Goal: Navigation & Orientation: Find specific page/section

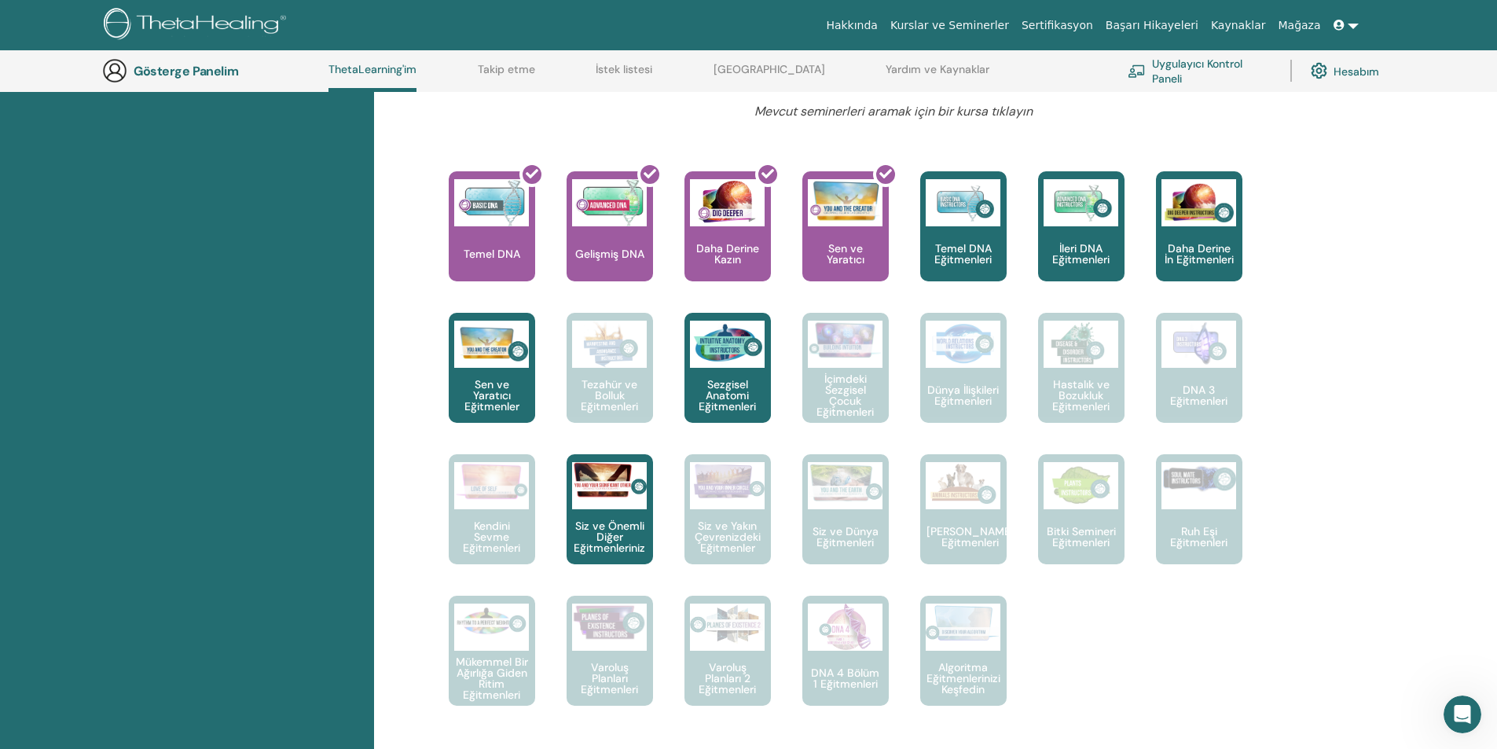
scroll to position [795, 0]
click at [1458, 707] on icon "Intercom Messenger uygulamasını aç" at bounding box center [1461, 713] width 26 height 26
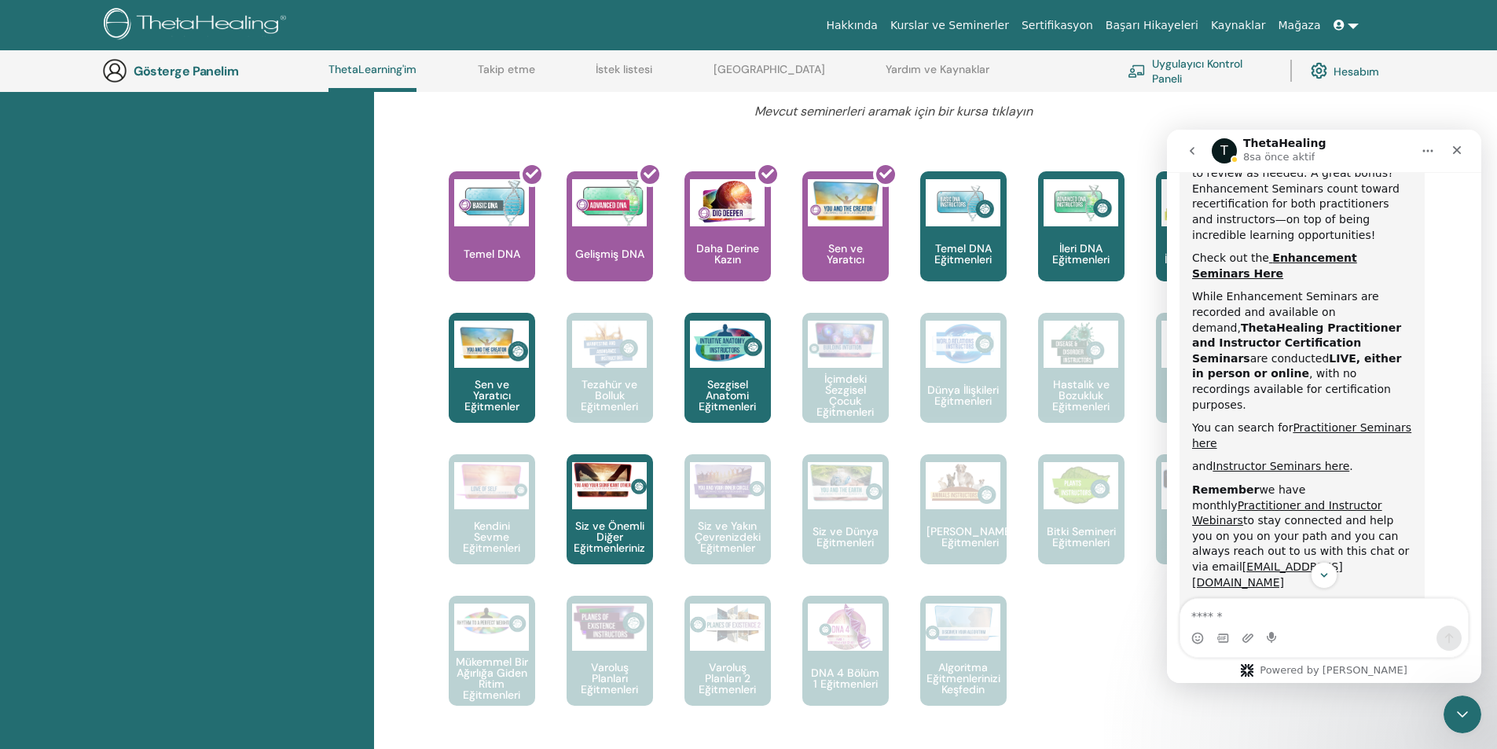
scroll to position [669, 0]
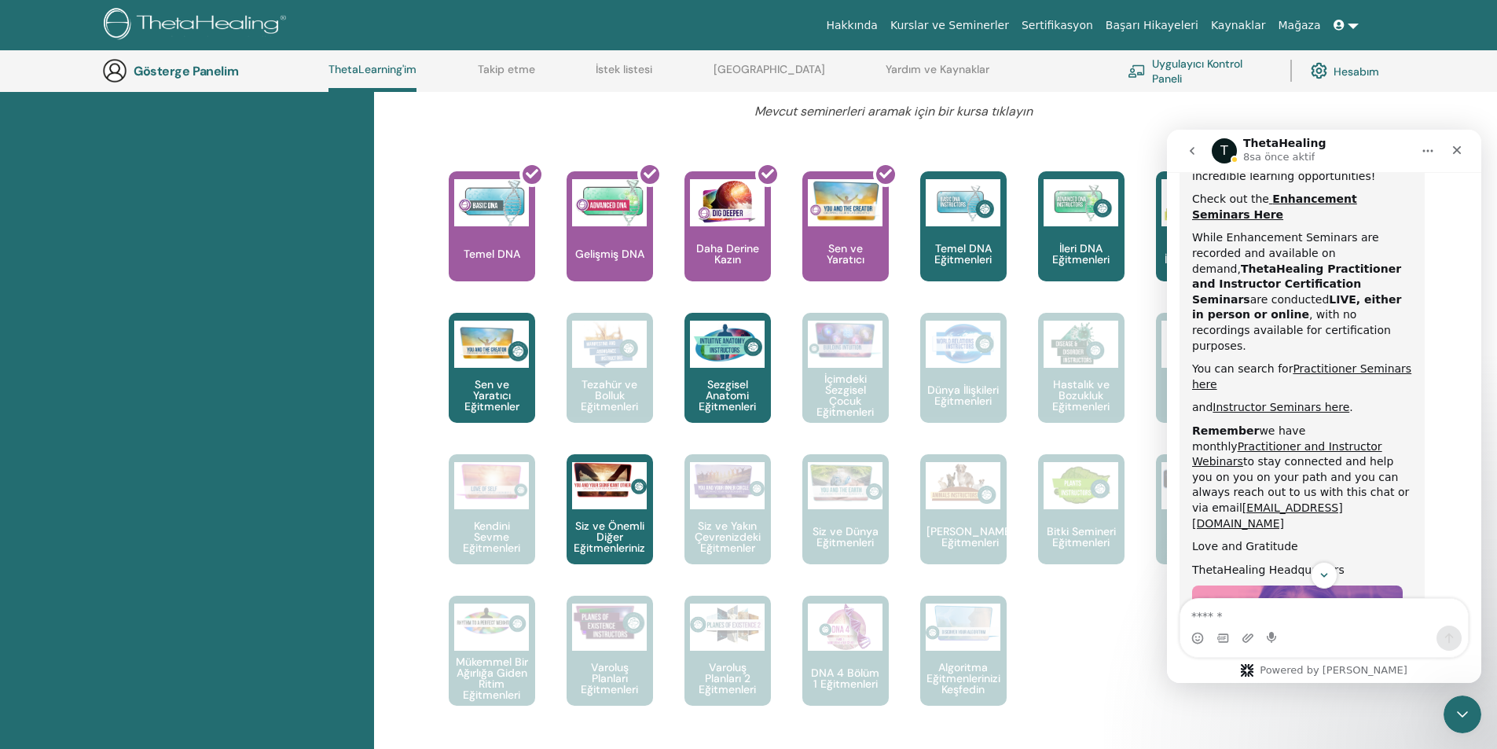
click at [104, 368] on div "Sertifikalar Yaklaşan Seminerler Tamamlanan Seminerler Belgelerim" at bounding box center [187, 511] width 374 height 1758
click at [1455, 162] on div "Kapat" at bounding box center [1457, 150] width 28 height 28
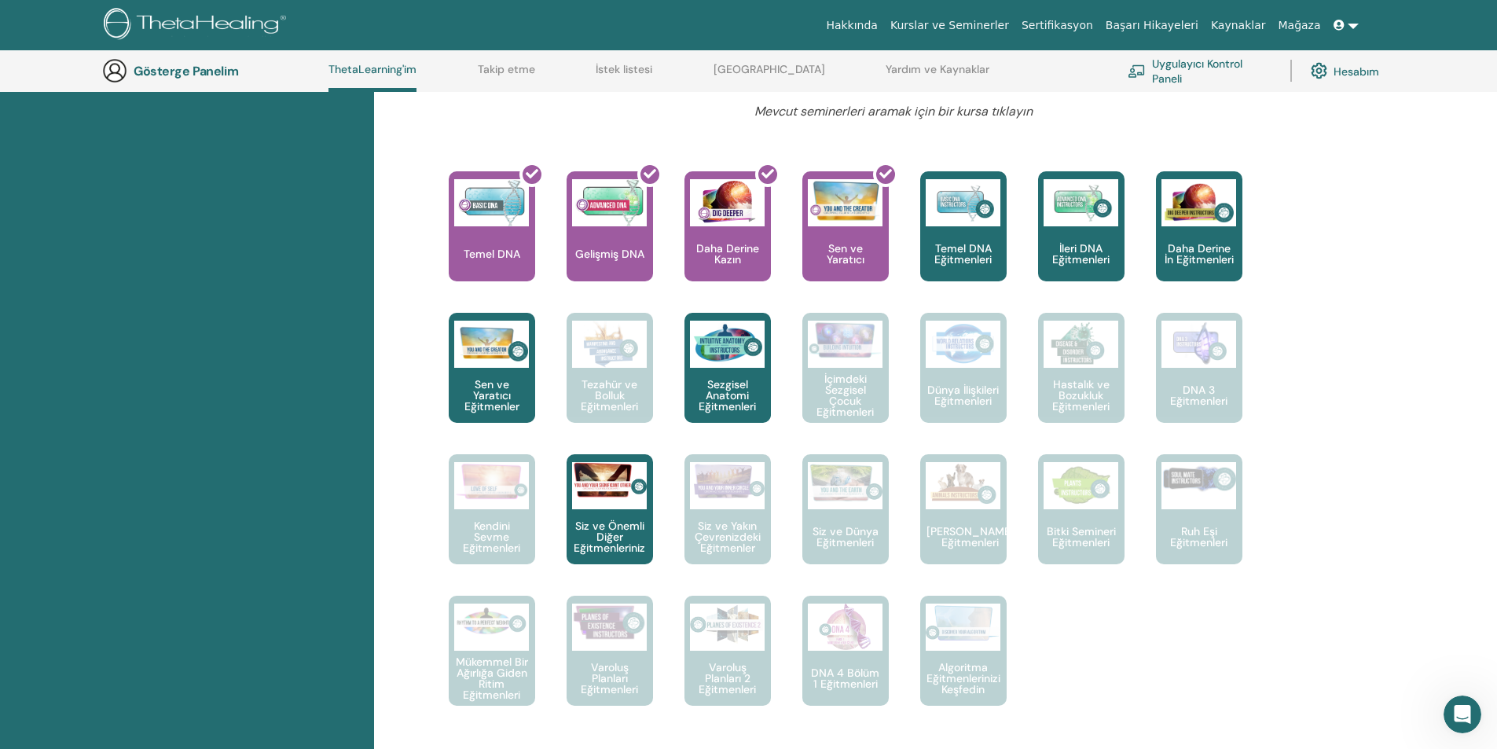
click at [1228, 72] on font "Uygulayıcı Kontrol Paneli" at bounding box center [1211, 71] width 119 height 31
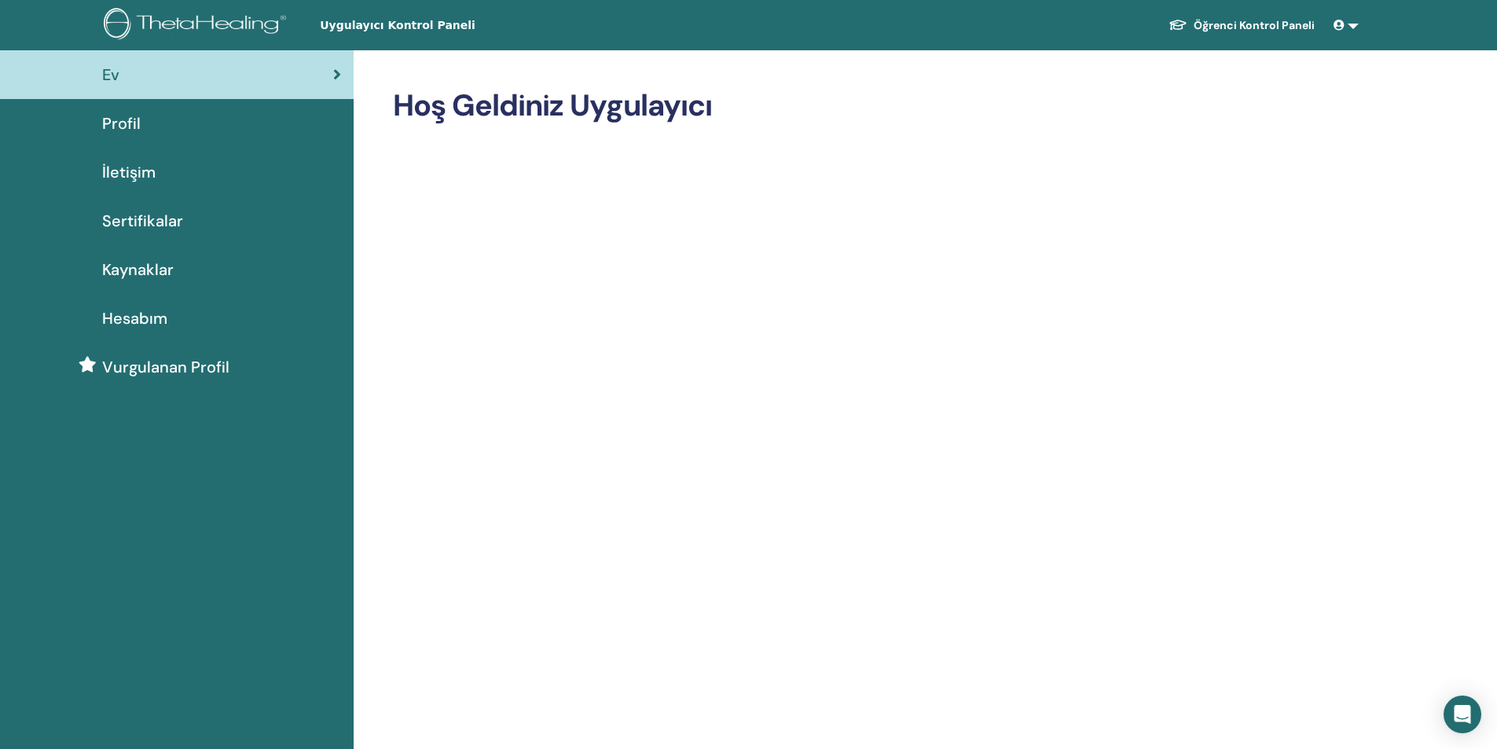
click at [151, 367] on font "Vurgulanan Profil" at bounding box center [165, 367] width 127 height 20
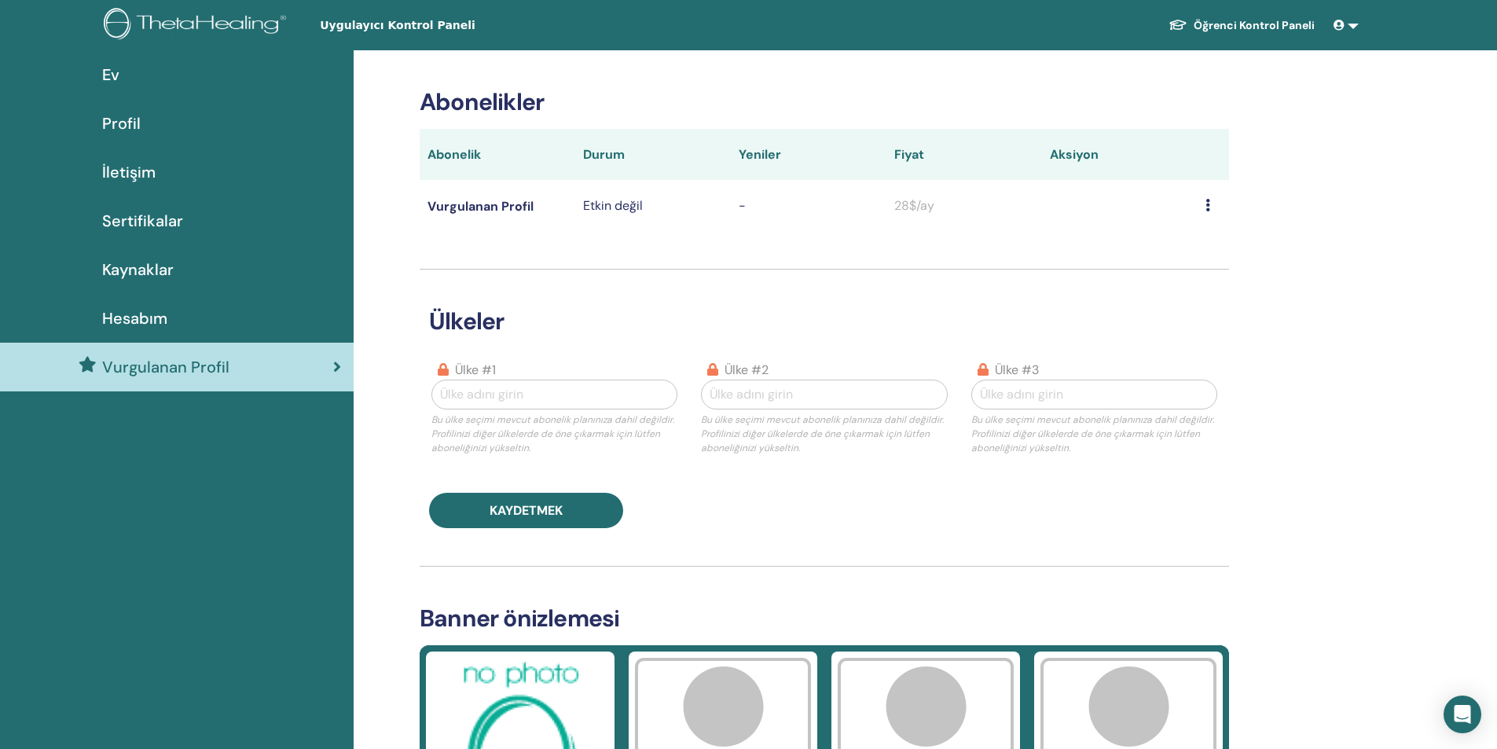
click at [89, 318] on div "Hesabım" at bounding box center [177, 319] width 329 height 24
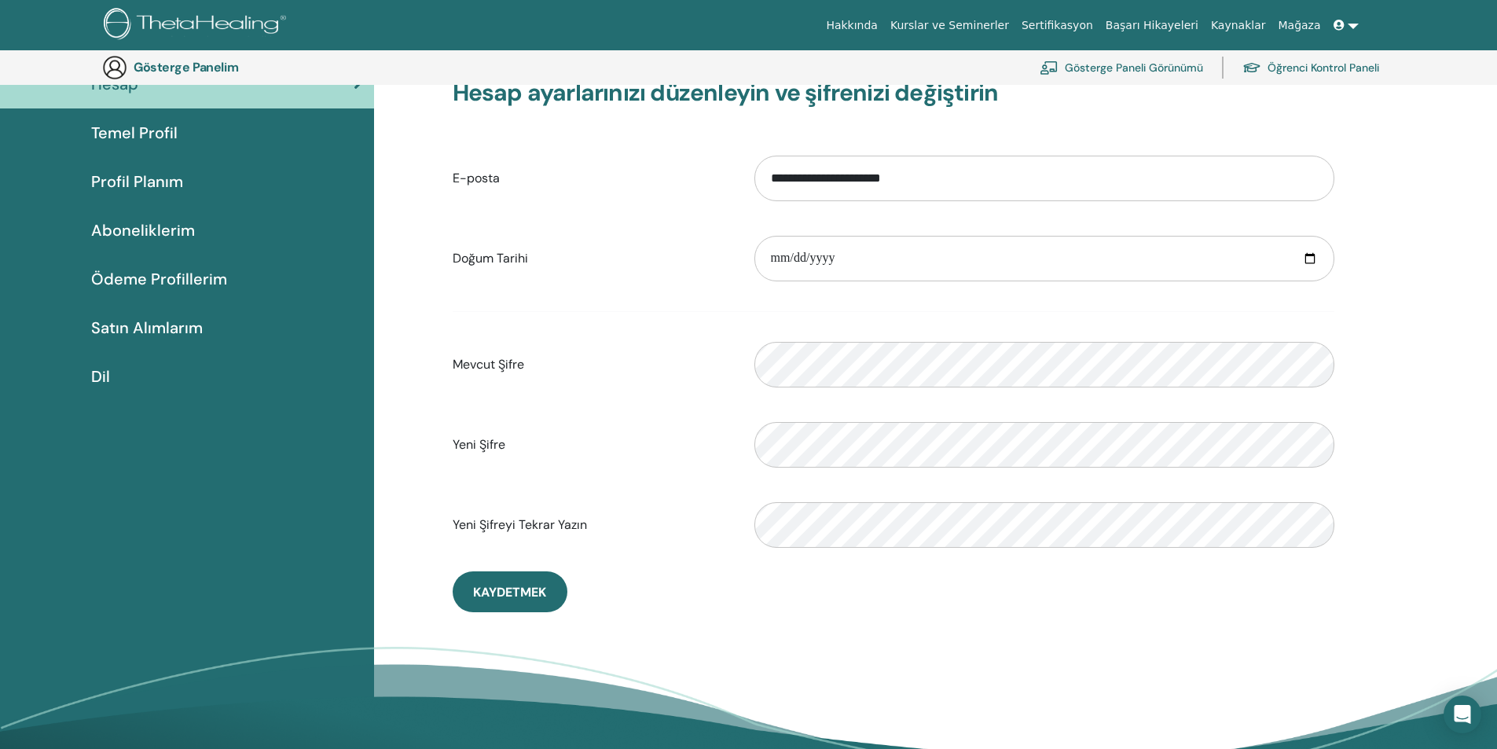
scroll to position [113, 0]
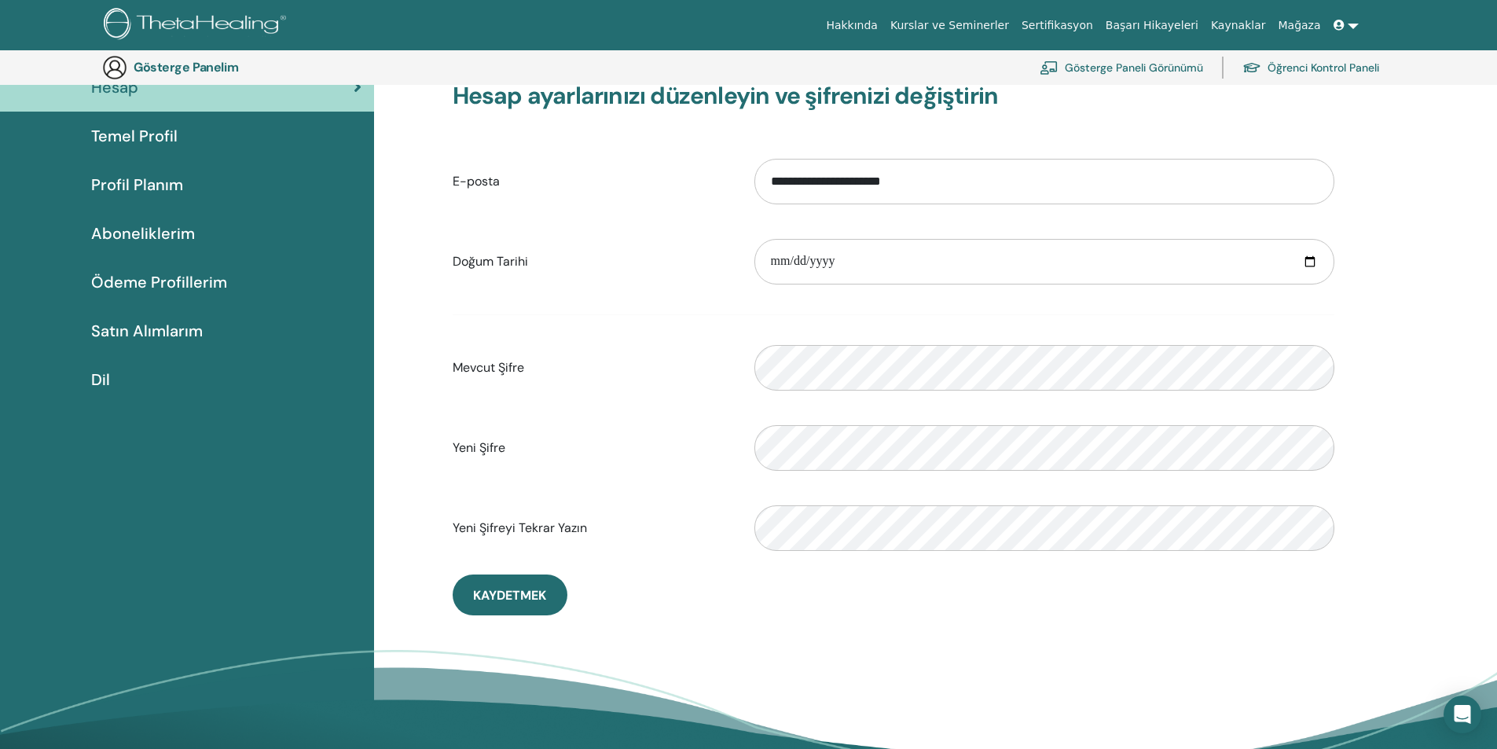
click at [167, 134] on font "Temel Profil" at bounding box center [134, 136] width 86 height 20
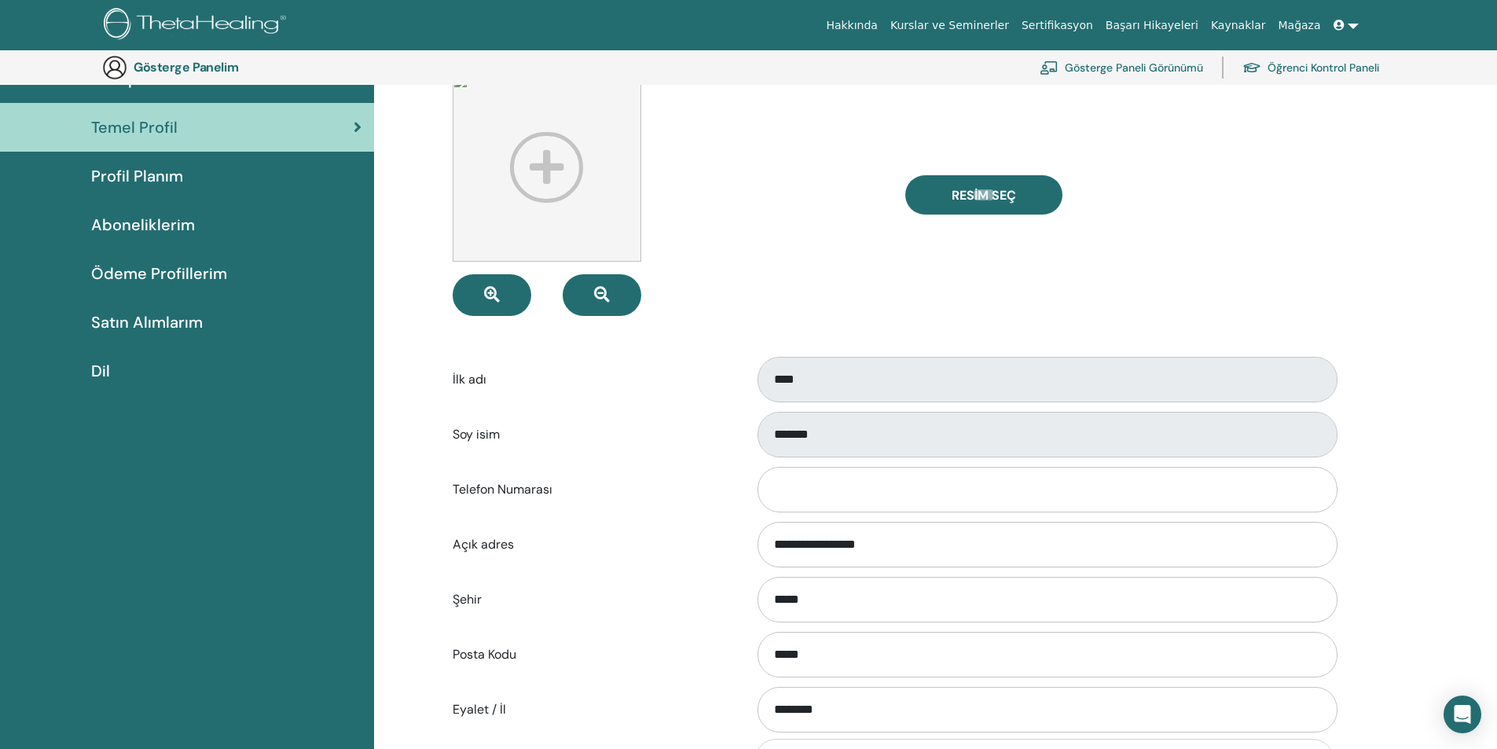
scroll to position [113, 0]
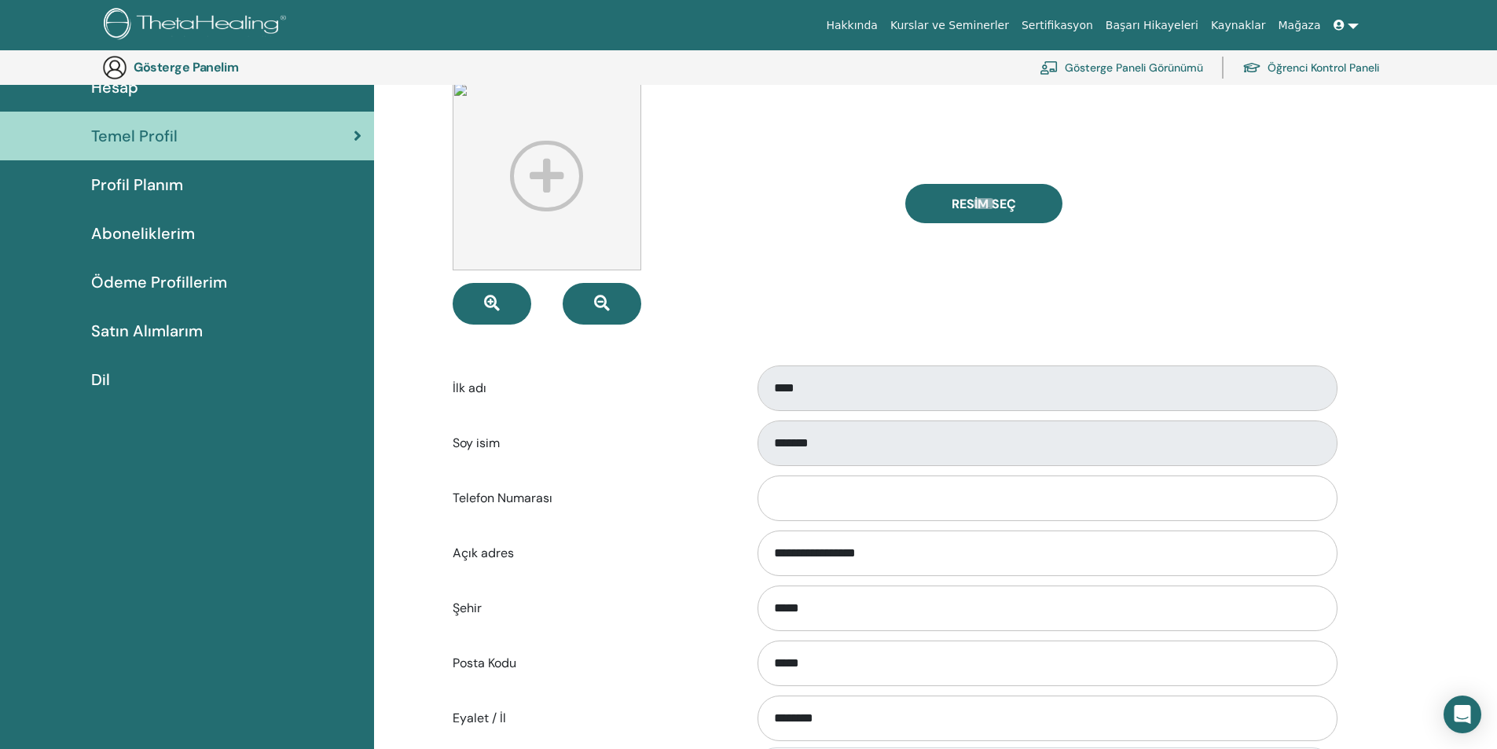
click at [170, 178] on font "Profil Planım" at bounding box center [137, 184] width 92 height 20
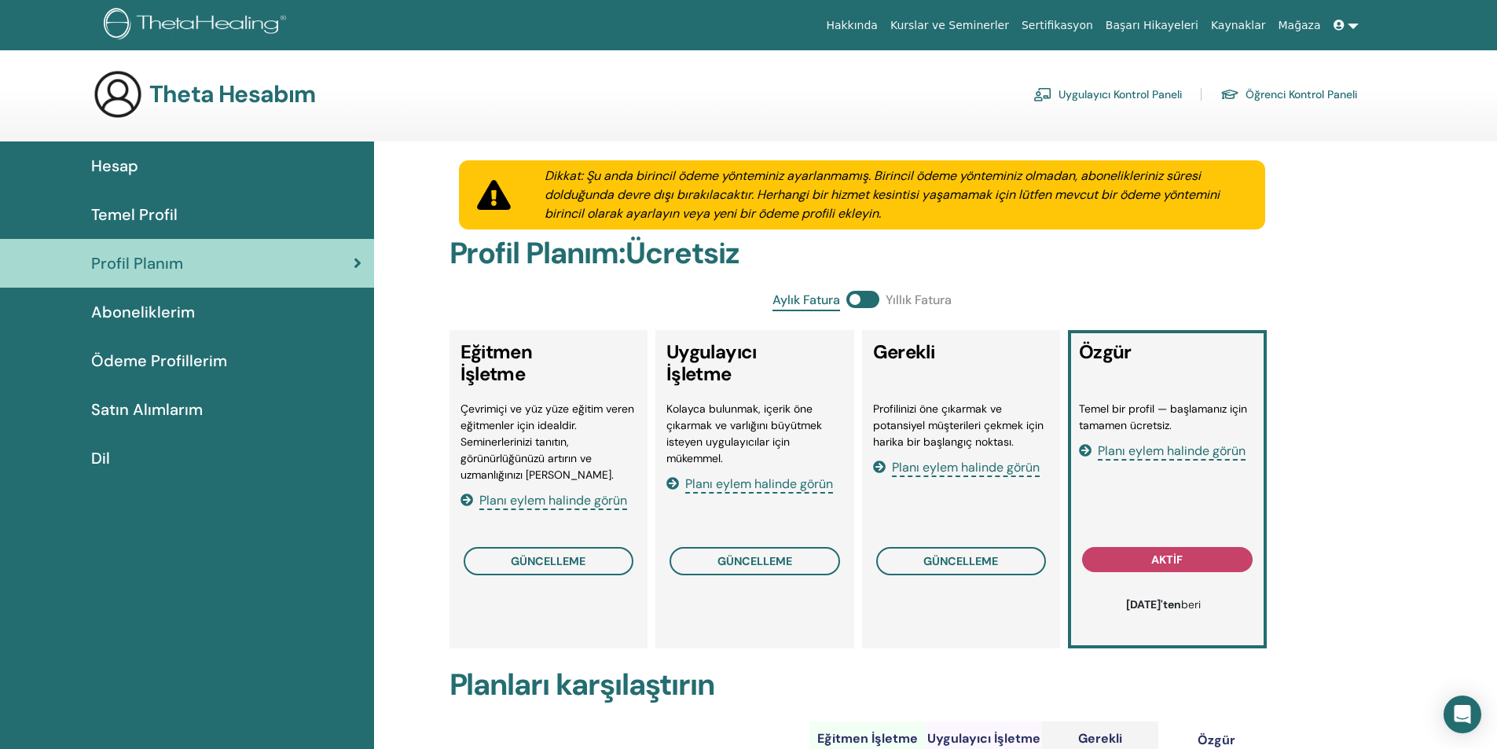
click at [194, 314] on div "Aboneliklerim" at bounding box center [187, 312] width 349 height 24
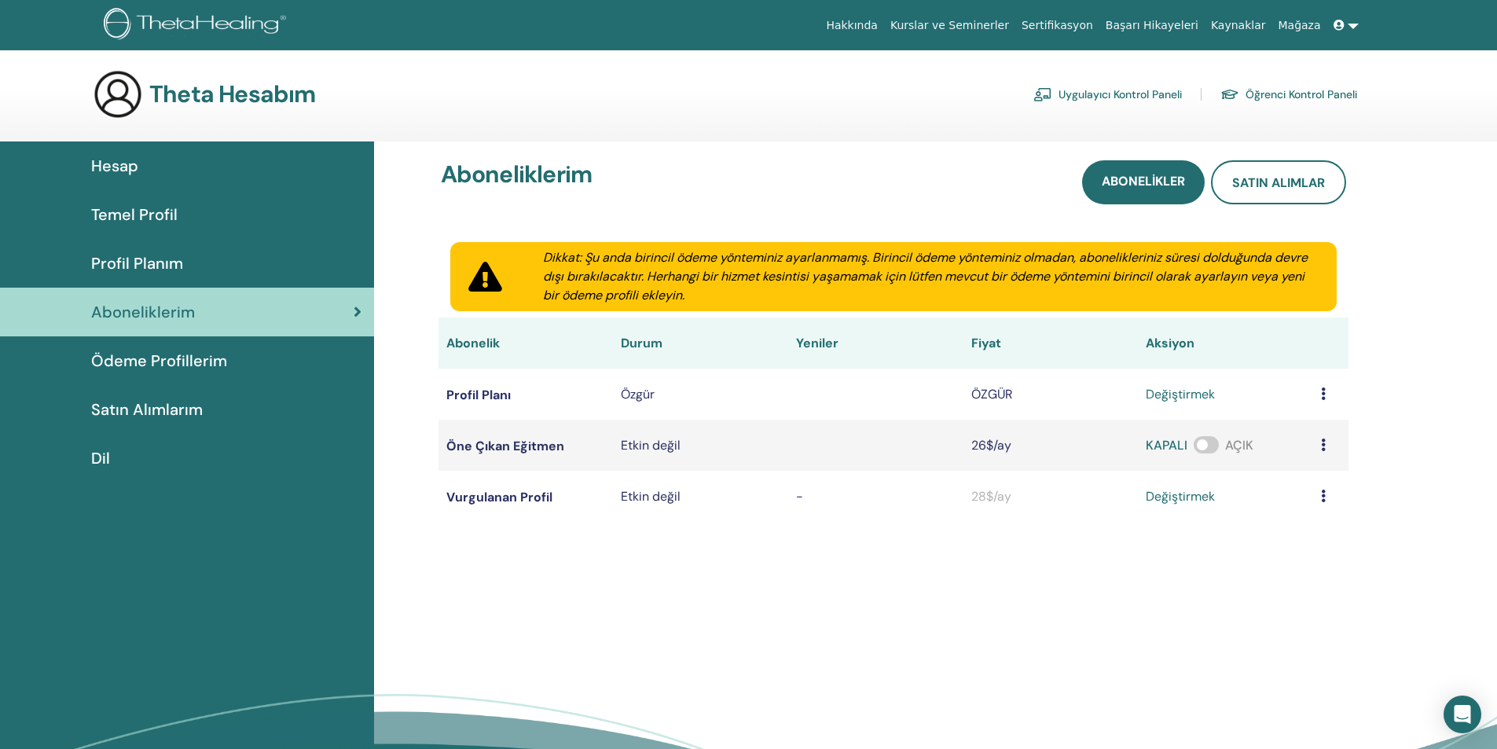
click at [131, 365] on font "Ödeme Profillerim" at bounding box center [159, 361] width 136 height 20
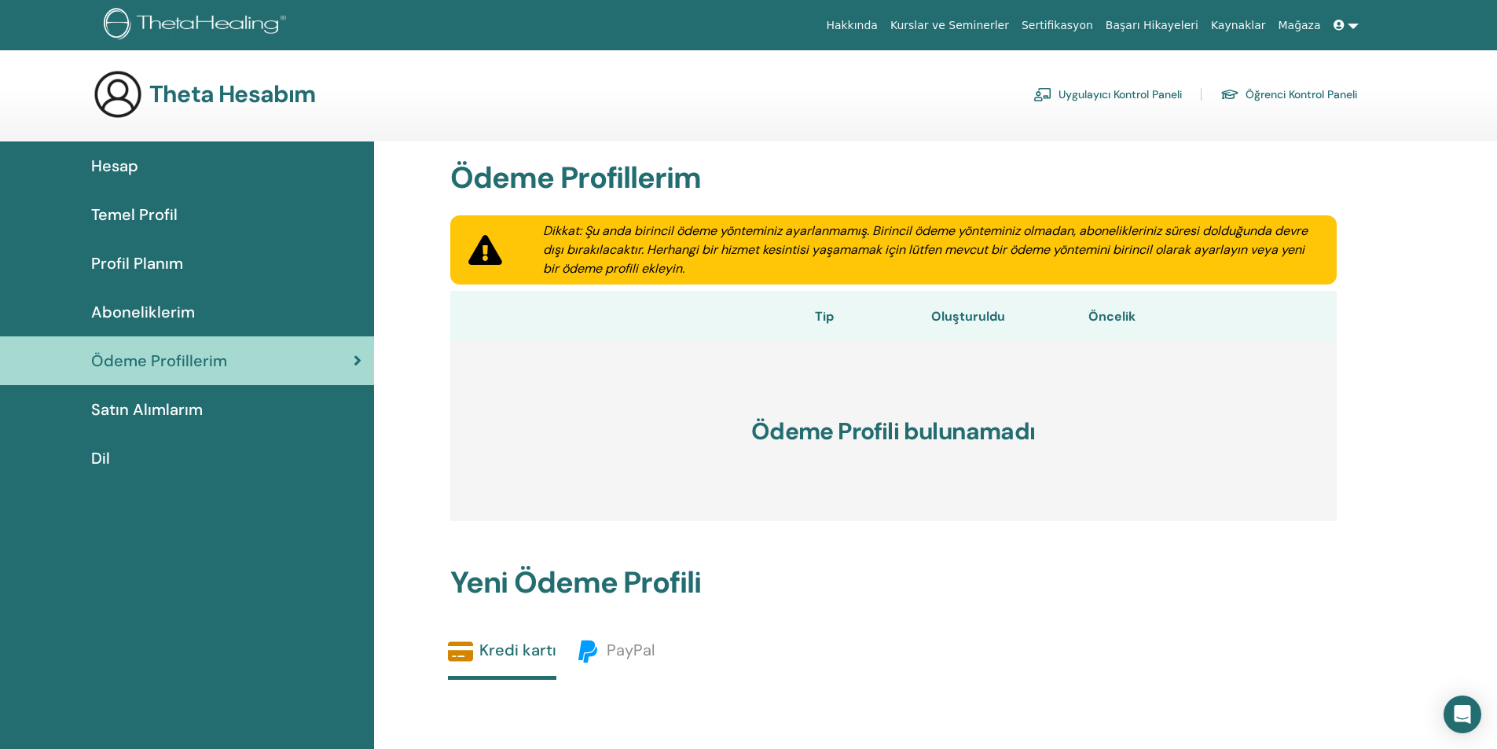
click at [159, 213] on font "Temel Profil" at bounding box center [134, 214] width 86 height 20
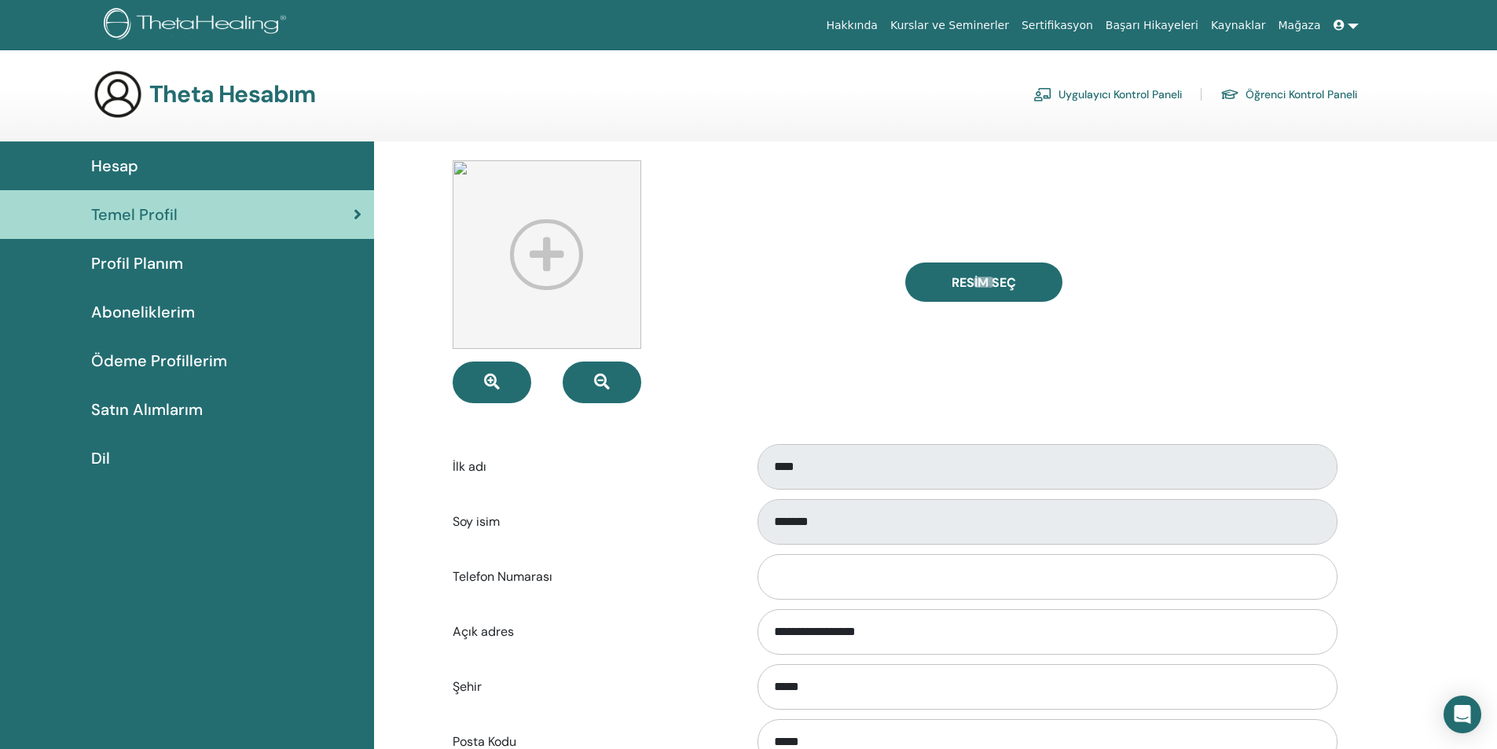
click at [138, 168] on font "Hesap" at bounding box center [114, 166] width 47 height 20
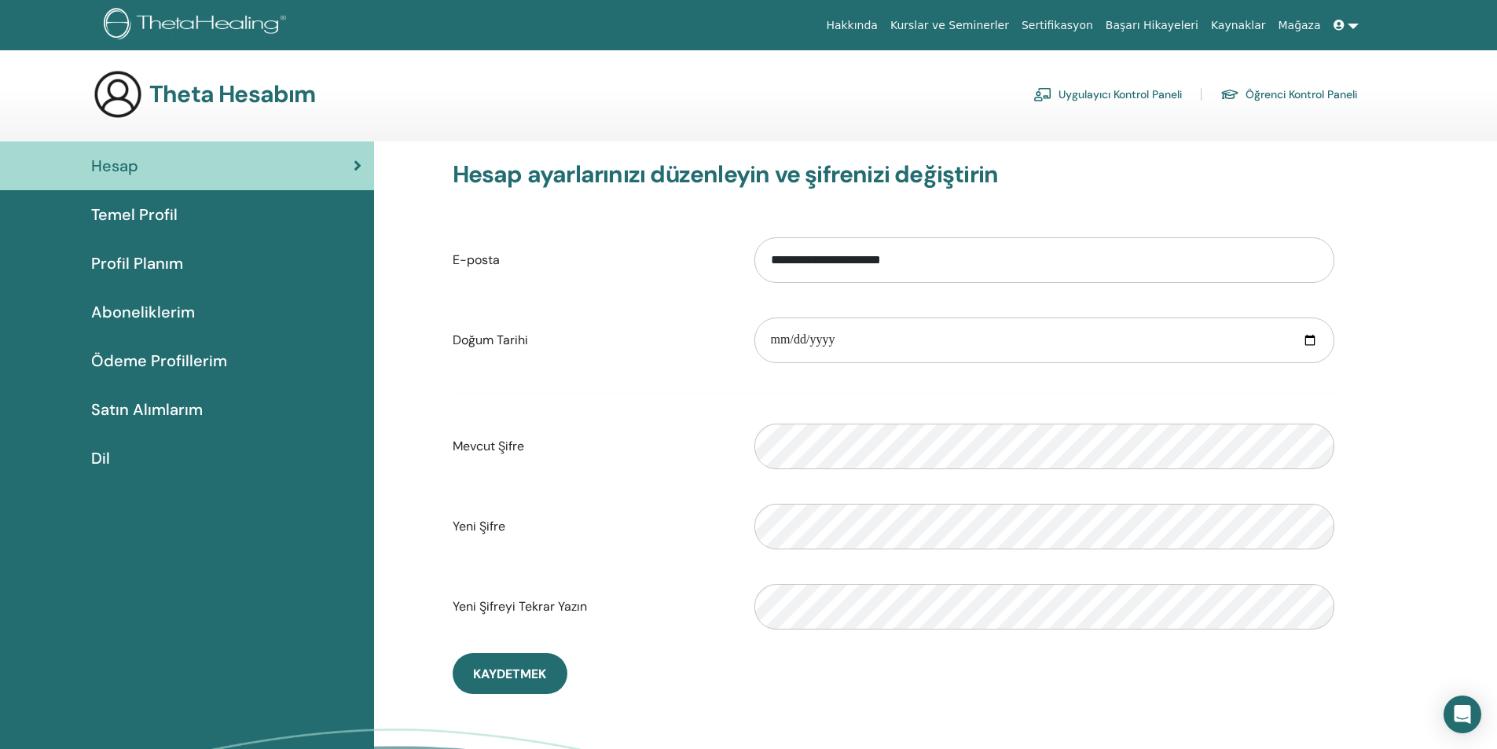
click at [1114, 93] on font "Uygulayıcı Kontrol Paneli" at bounding box center [1120, 95] width 123 height 14
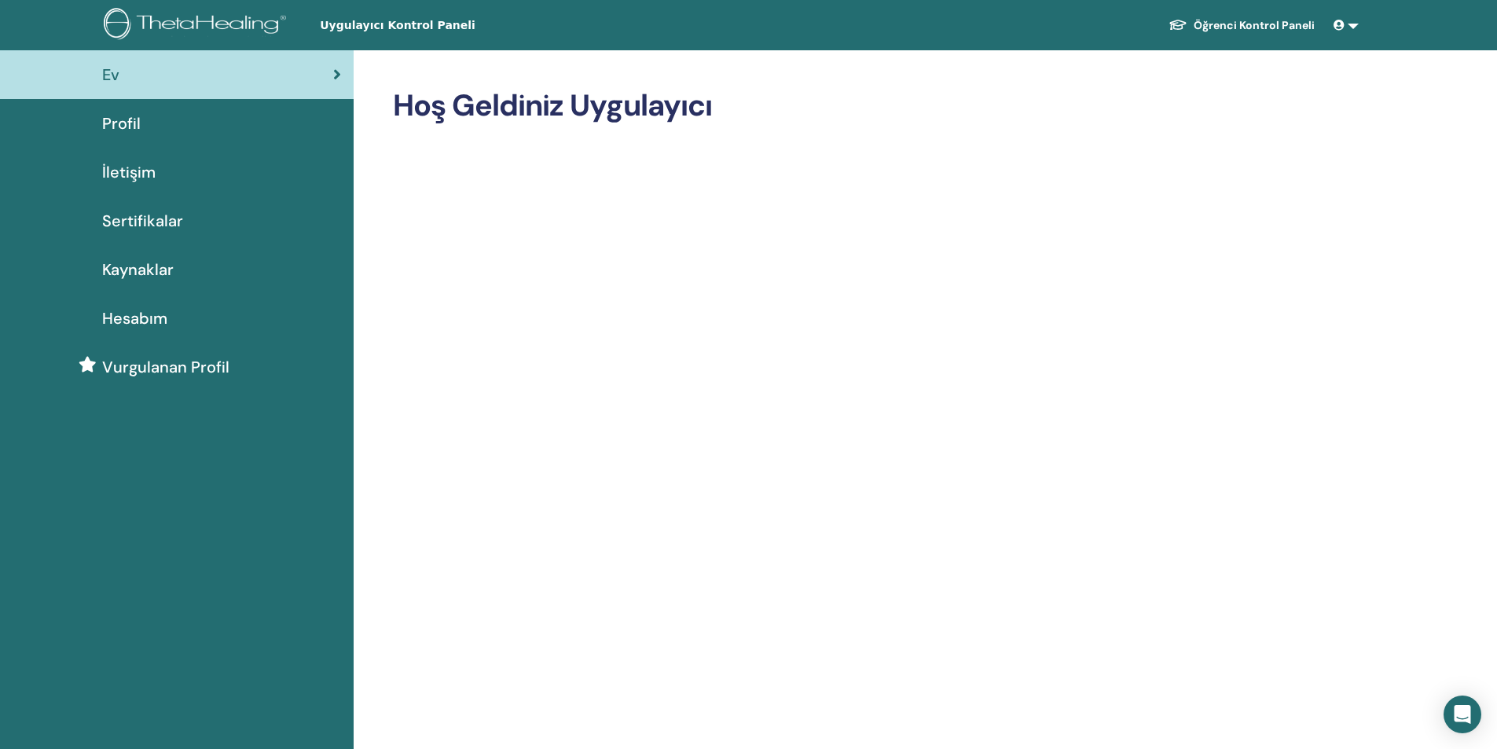
click at [1234, 16] on link "Öğrenci Kontrol Paneli" at bounding box center [1241, 25] width 171 height 30
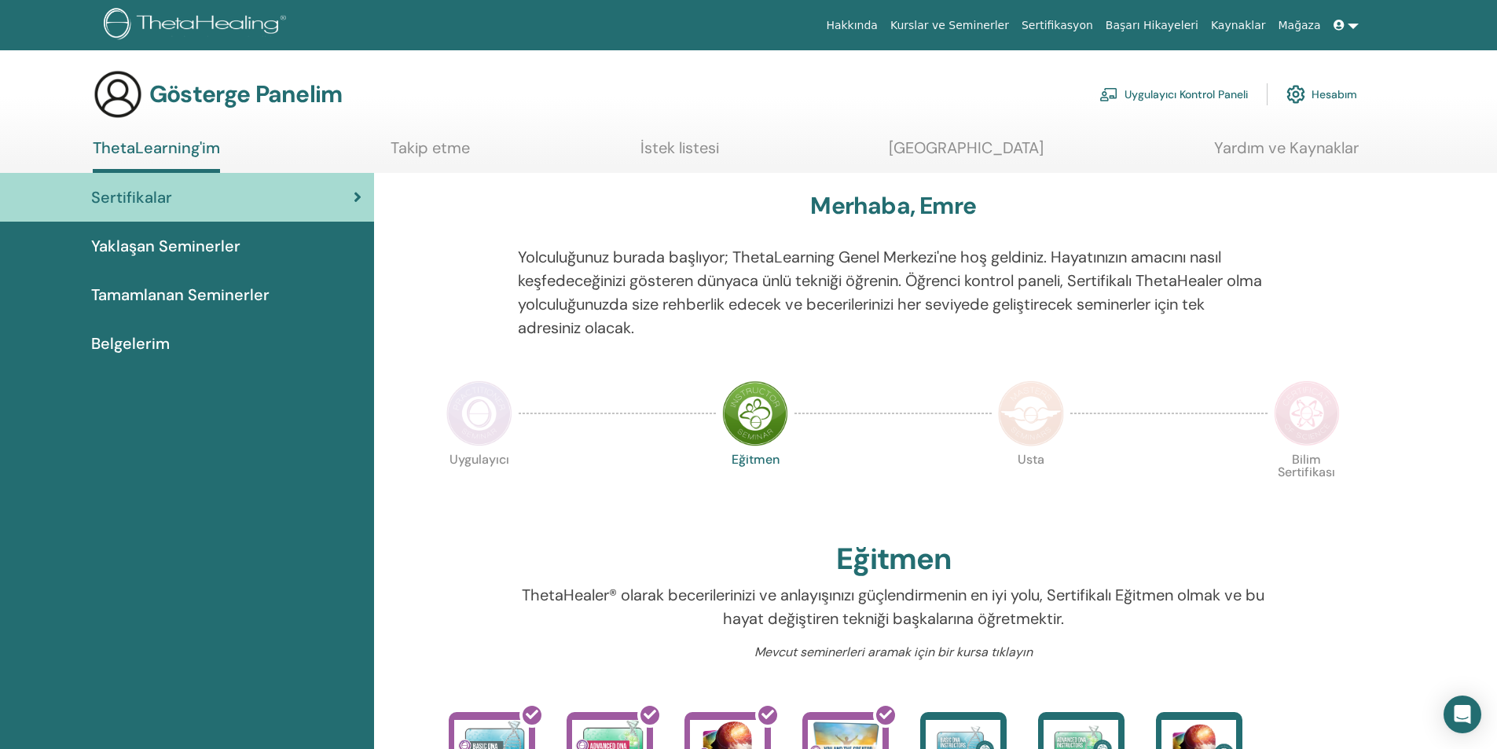
click at [1195, 97] on font "Uygulayıcı Kontrol Paneli" at bounding box center [1186, 95] width 123 height 14
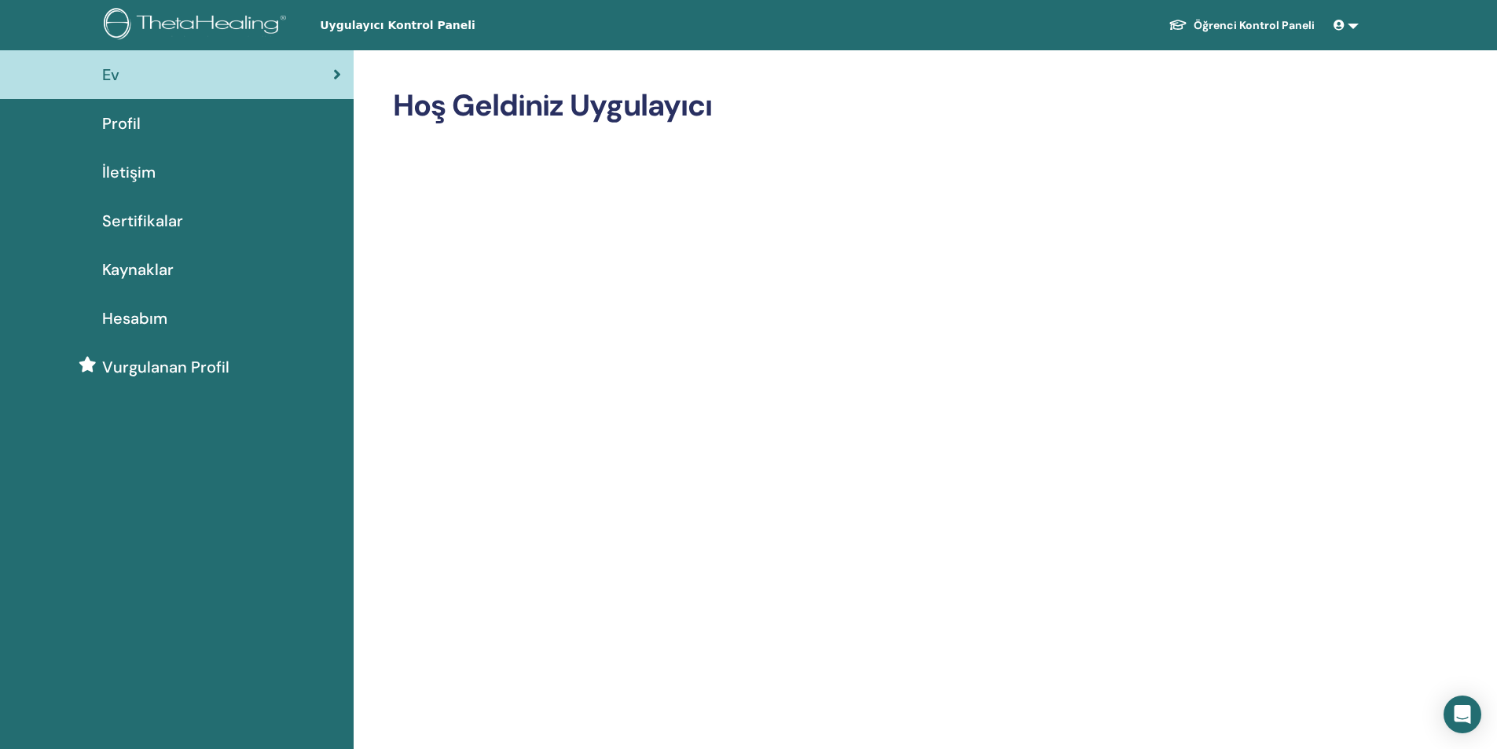
click at [1303, 23] on font "Öğrenci Kontrol Paneli" at bounding box center [1254, 25] width 121 height 14
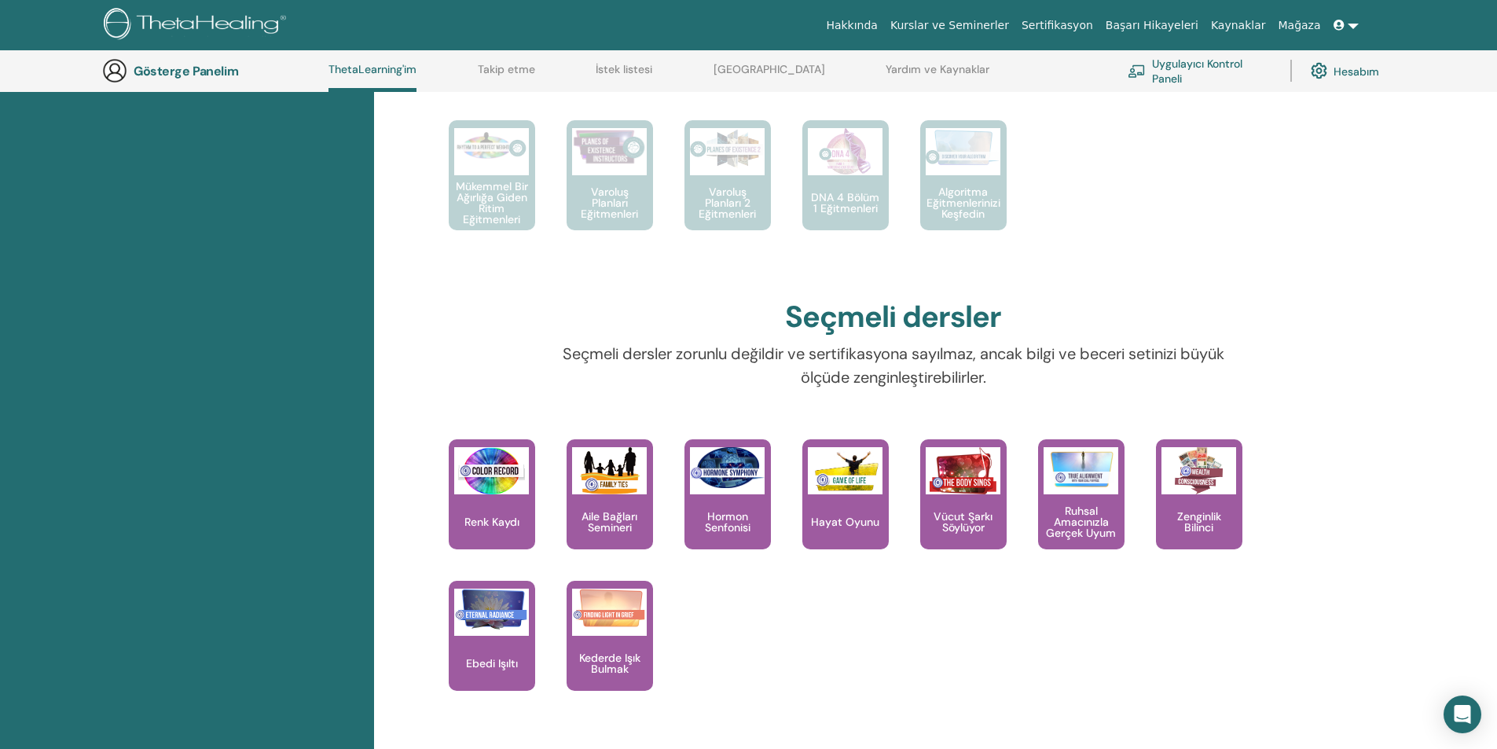
scroll to position [1063, 0]
